Goal: Transaction & Acquisition: Purchase product/service

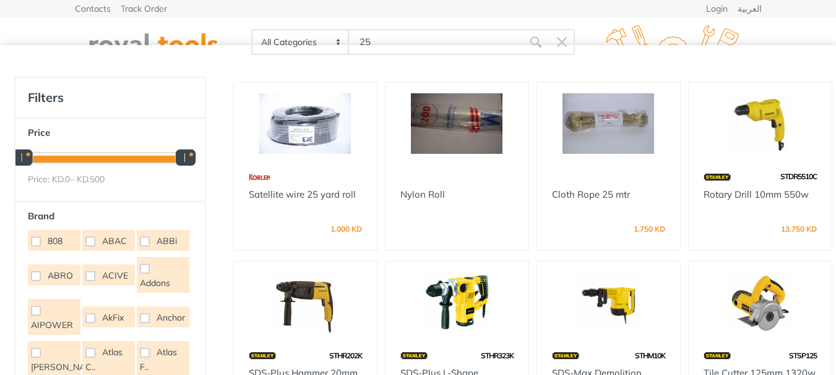
type input "25"
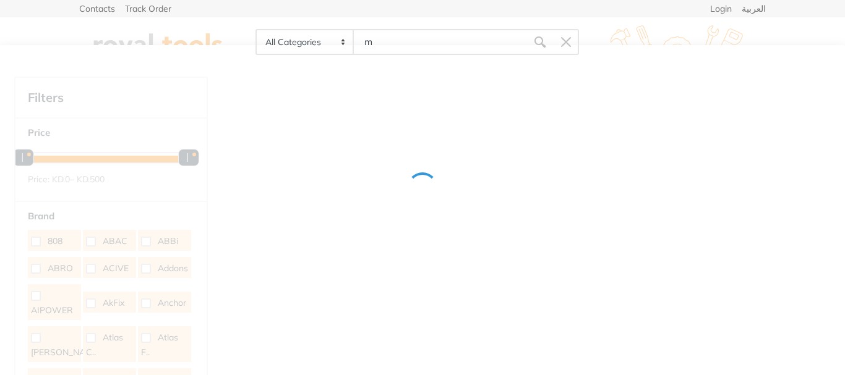
type input "m"
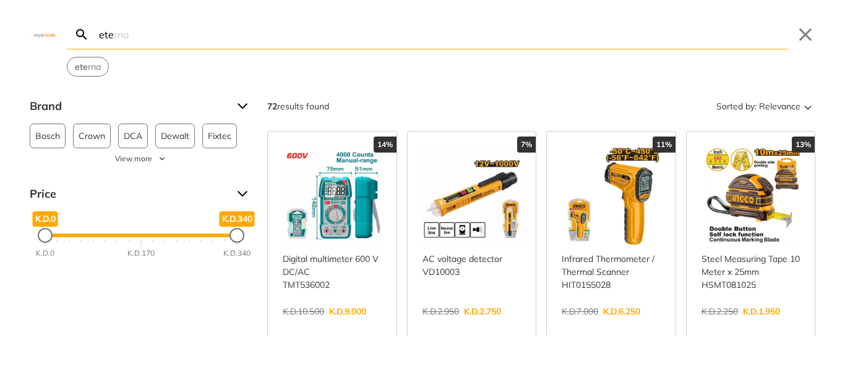
drag, startPoint x: 166, startPoint y: 31, endPoint x: 85, endPoint y: 43, distance: 81.9
click at [92, 41] on form "ete Search eterna Submit" at bounding box center [427, 35] width 721 height 30
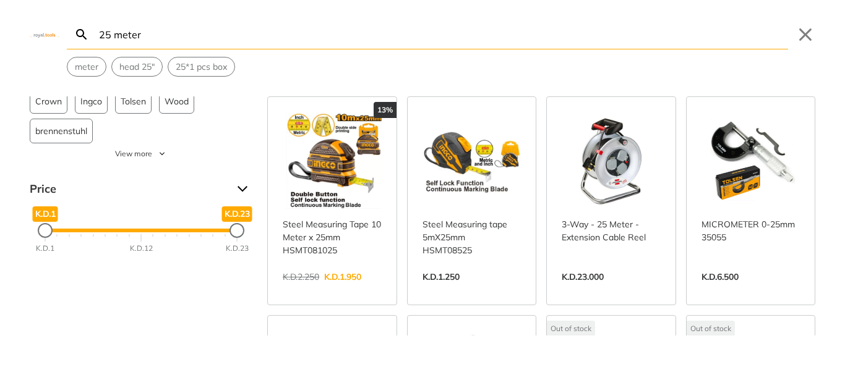
scroll to position [27, 0]
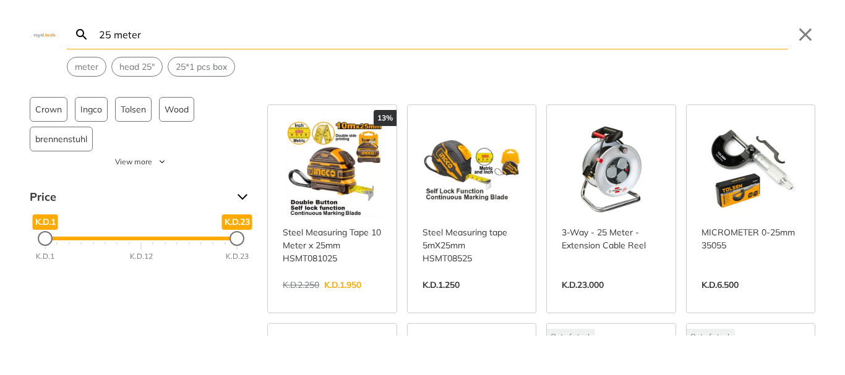
type input "25 meter"
click at [614, 298] on link "View more →" at bounding box center [611, 298] width 99 height 0
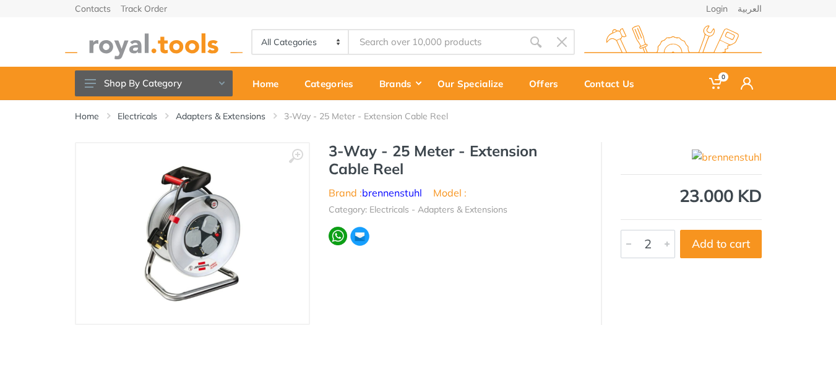
click at [668, 244] on div at bounding box center [666, 244] width 15 height 27
type input "1"
click at [624, 242] on div at bounding box center [628, 244] width 15 height 27
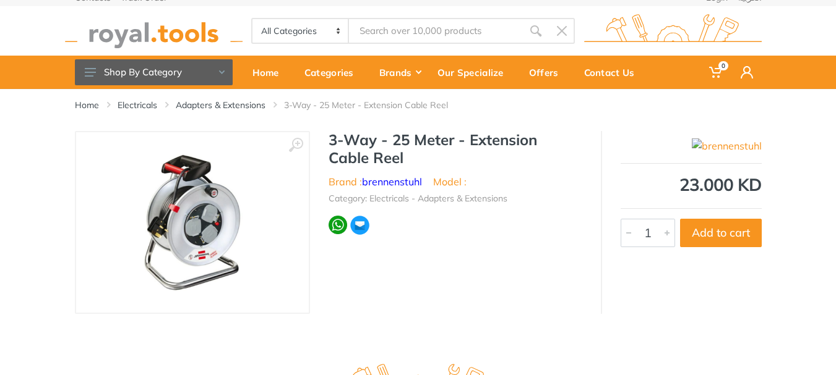
scroll to position [2, 0]
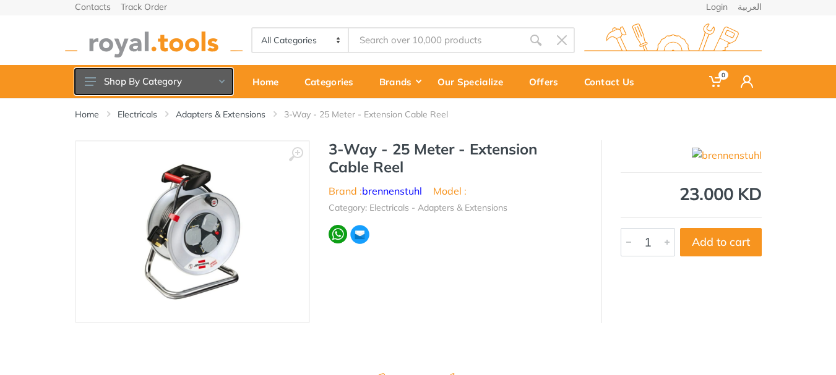
click at [219, 80] on use at bounding box center [221, 82] width 6 height 4
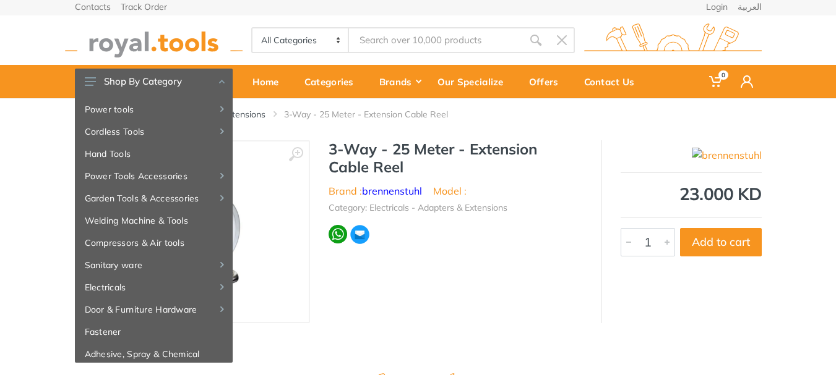
click at [497, 228] on div at bounding box center [455, 235] width 254 height 20
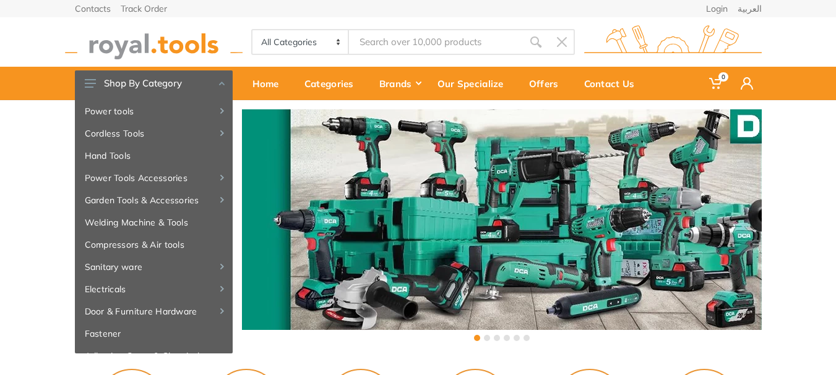
click at [418, 43] on input "Site search" at bounding box center [435, 42] width 173 height 26
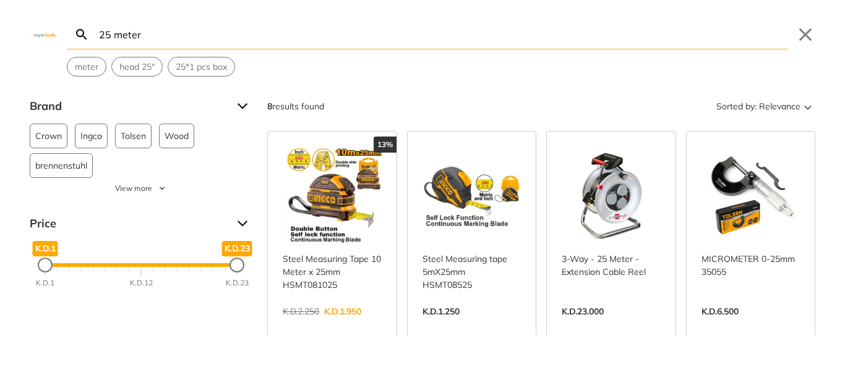
scroll to position [4, 0]
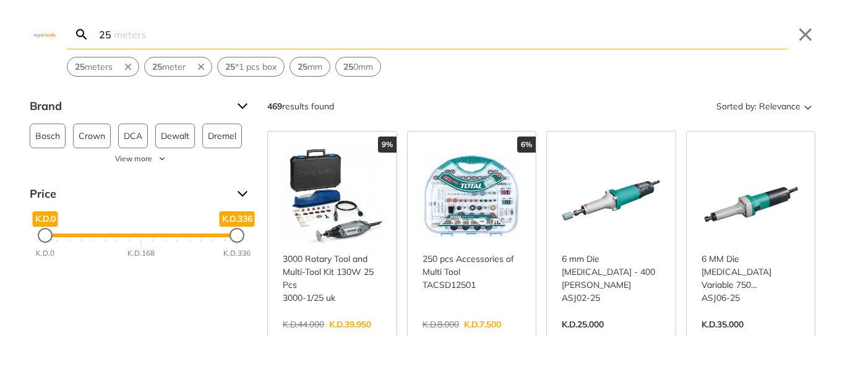
type input "2"
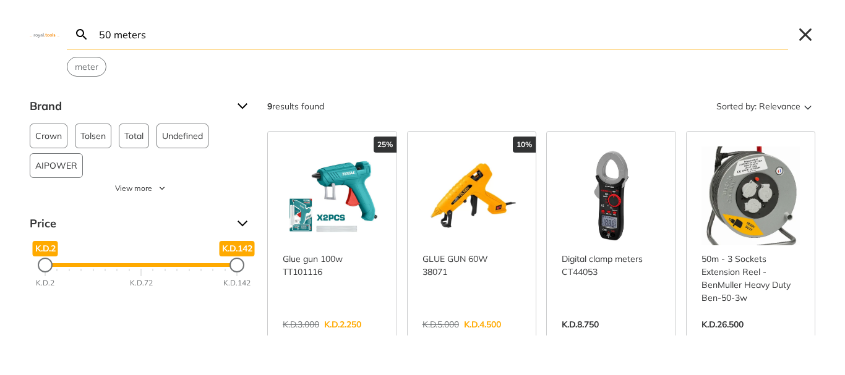
type input "50 meters"
click at [807, 35] on button "Close" at bounding box center [805, 35] width 20 height 20
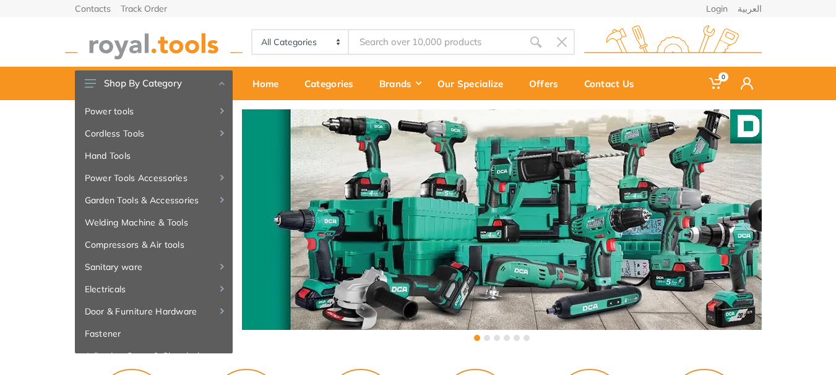
click at [440, 33] on input "Site search" at bounding box center [435, 42] width 173 height 26
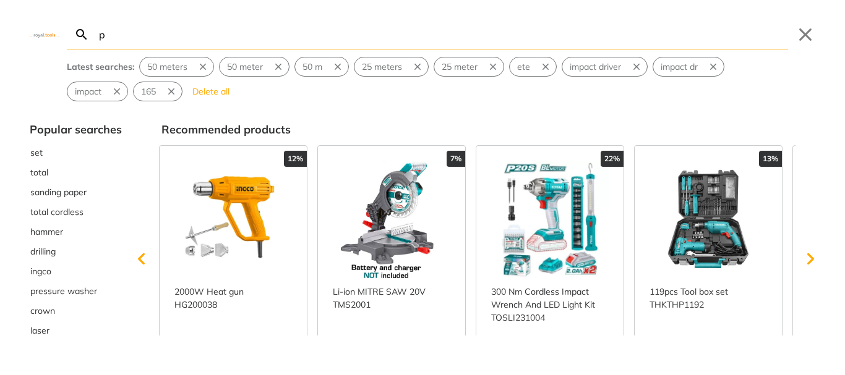
type input "pe"
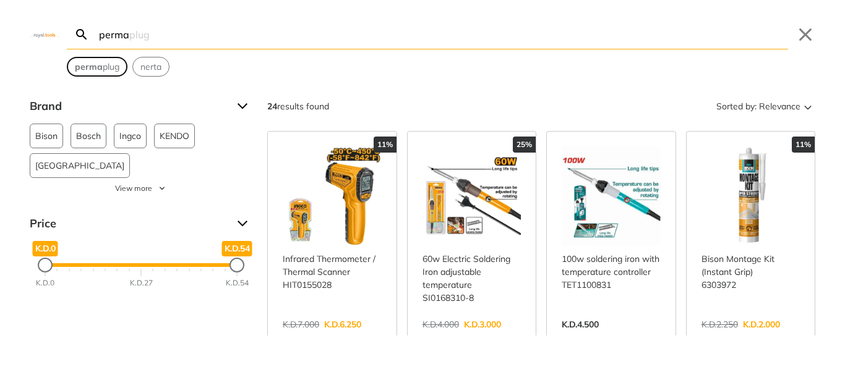
click at [106, 67] on span "perma plug" at bounding box center [97, 67] width 45 height 13
type input "permaplug"
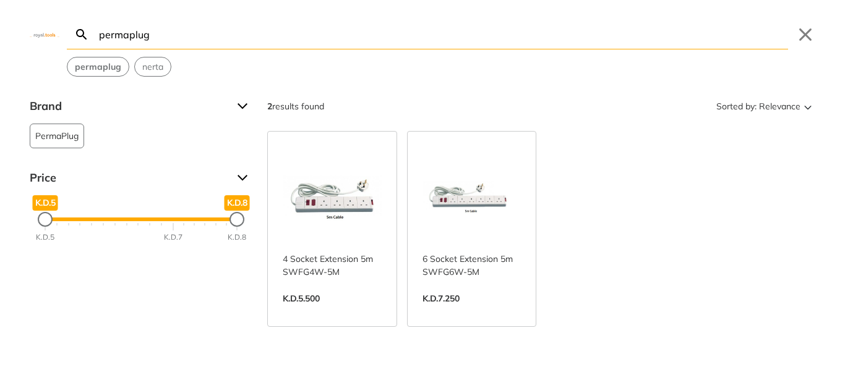
click at [495, 312] on link "View more →" at bounding box center [471, 312] width 99 height 0
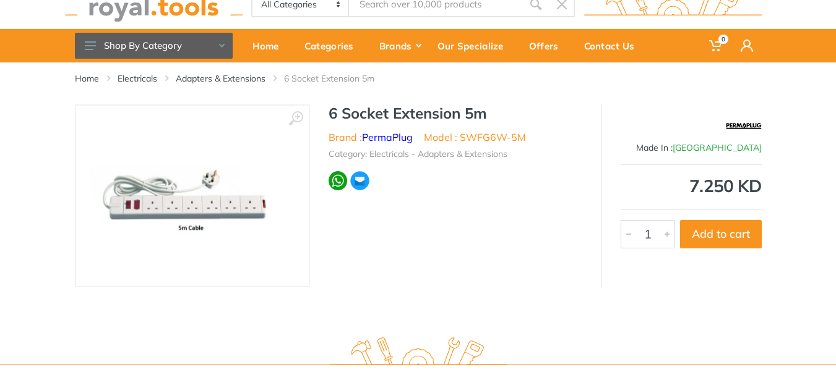
scroll to position [14, 0]
